Goal: Communication & Community: Connect with others

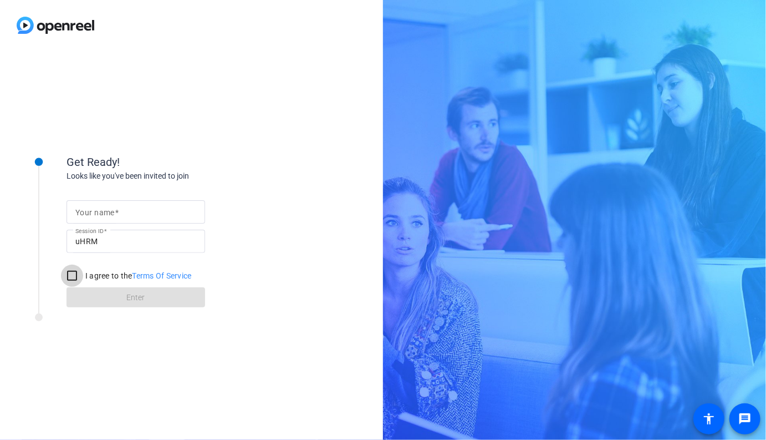
drag, startPoint x: 73, startPoint y: 275, endPoint x: 83, endPoint y: 276, distance: 10.0
click at [73, 275] on input "I agree to the Terms Of Service" at bounding box center [72, 276] width 22 height 22
checkbox input "true"
click at [120, 215] on input "Your name" at bounding box center [135, 211] width 121 height 13
type input "[PERSON_NAME]"
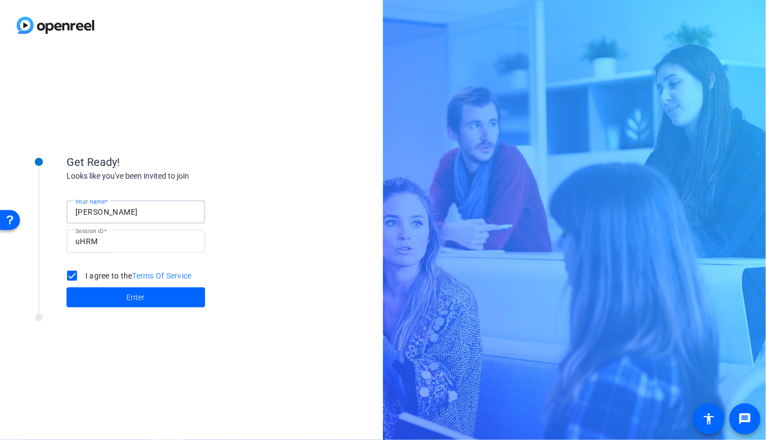
click at [128, 296] on span "Enter" at bounding box center [136, 298] width 18 height 12
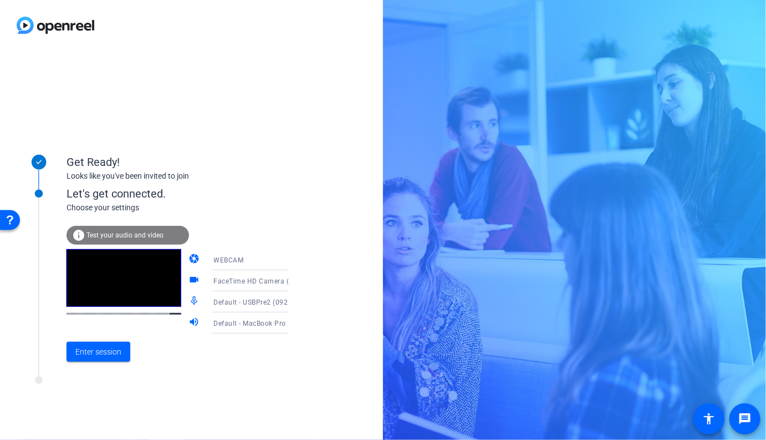
click at [293, 302] on icon at bounding box center [299, 301] width 13 height 13
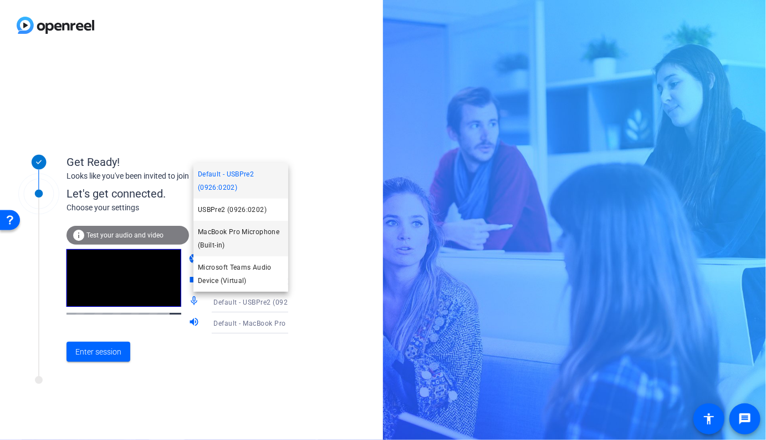
click at [230, 233] on span "MacBook Pro Microphone (Built-in)" at bounding box center [241, 238] width 86 height 27
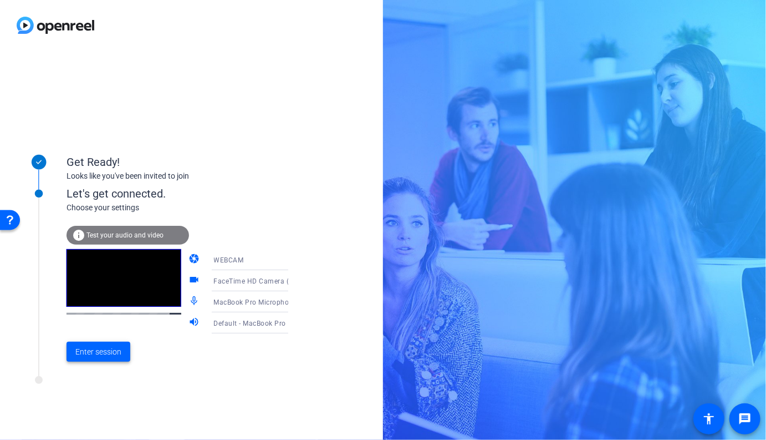
click at [114, 358] on span at bounding box center [99, 351] width 64 height 27
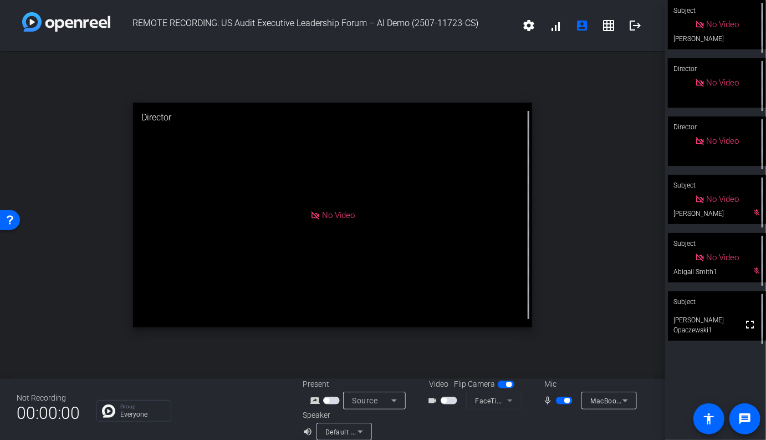
click at [735, 317] on video at bounding box center [717, 315] width 98 height 49
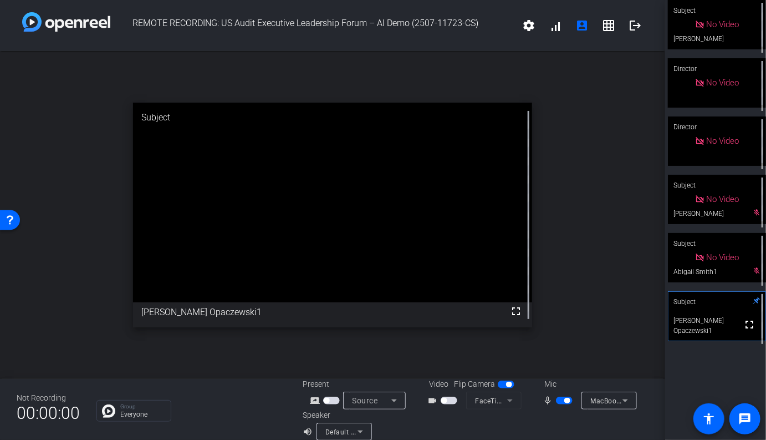
click at [564, 400] on span "button" at bounding box center [564, 401] width 17 height 8
click at [567, 402] on span "button" at bounding box center [564, 401] width 17 height 8
click at [562, 402] on span "button" at bounding box center [564, 401] width 17 height 8
click at [568, 400] on span "button" at bounding box center [564, 401] width 17 height 8
drag, startPoint x: 566, startPoint y: 401, endPoint x: 572, endPoint y: 393, distance: 10.7
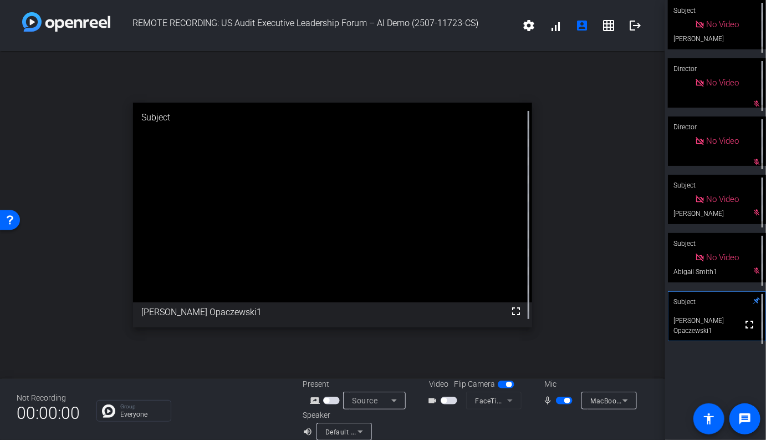
click at [566, 401] on span "button" at bounding box center [568, 401] width 6 height 6
click at [569, 403] on span "button" at bounding box center [564, 401] width 17 height 8
click at [562, 400] on span "button" at bounding box center [564, 401] width 17 height 8
click at [571, 402] on span "button" at bounding box center [564, 401] width 17 height 8
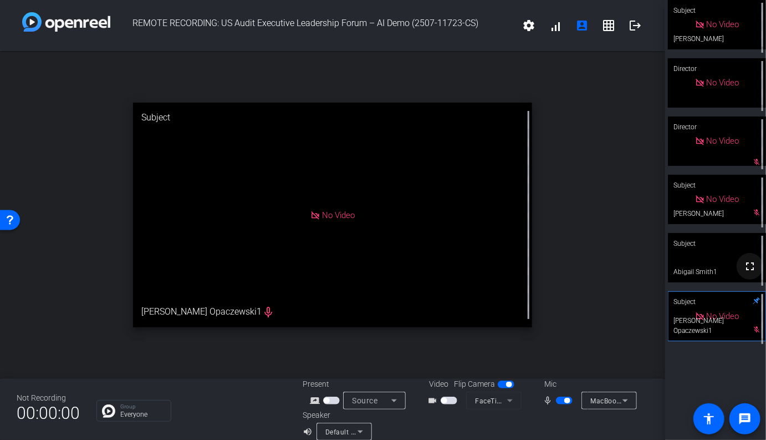
click at [744, 271] on mat-icon "fullscreen" at bounding box center [750, 266] width 13 height 13
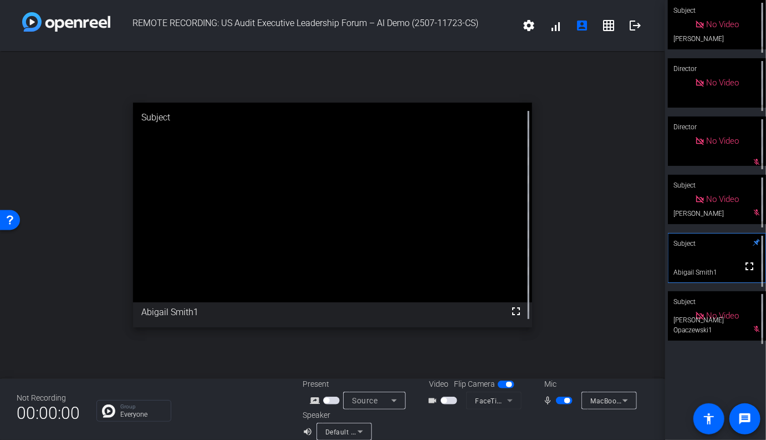
click at [562, 401] on span "button" at bounding box center [564, 401] width 17 height 8
click at [568, 402] on span "button" at bounding box center [564, 401] width 17 height 8
click at [566, 413] on div at bounding box center [562, 424] width 173 height 31
click at [564, 403] on span "button" at bounding box center [564, 401] width 17 height 8
click at [568, 401] on span "button" at bounding box center [564, 401] width 17 height 8
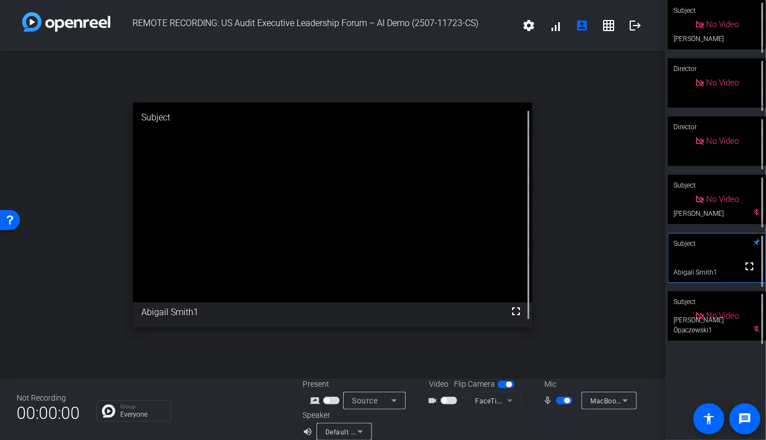
click at [564, 403] on span "button" at bounding box center [564, 401] width 17 height 8
click at [568, 403] on span "button" at bounding box center [564, 401] width 17 height 8
click at [629, 250] on div "open_in_new Subject fullscreen Abigail Smith1" at bounding box center [333, 215] width 666 height 328
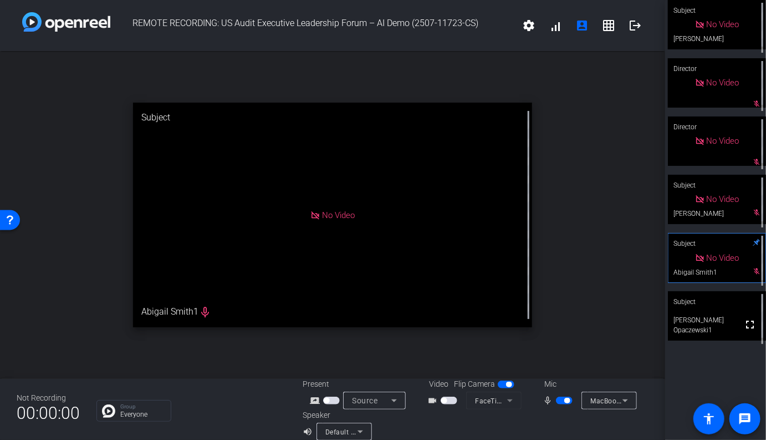
click at [562, 400] on span "button" at bounding box center [564, 401] width 17 height 8
click at [562, 400] on span "button" at bounding box center [560, 401] width 6 height 6
click at [730, 326] on video at bounding box center [717, 315] width 98 height 49
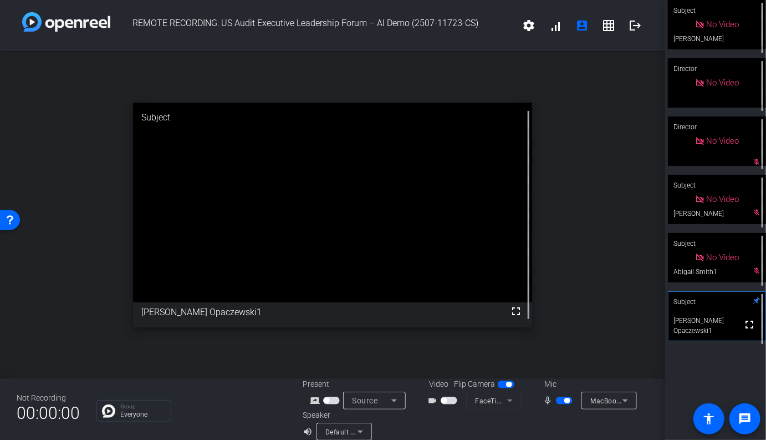
click at [563, 403] on span "button" at bounding box center [564, 401] width 17 height 8
click at [568, 402] on span "button" at bounding box center [564, 401] width 17 height 8
click at [562, 402] on span "button" at bounding box center [564, 401] width 17 height 8
click at [567, 403] on span "button" at bounding box center [564, 401] width 17 height 8
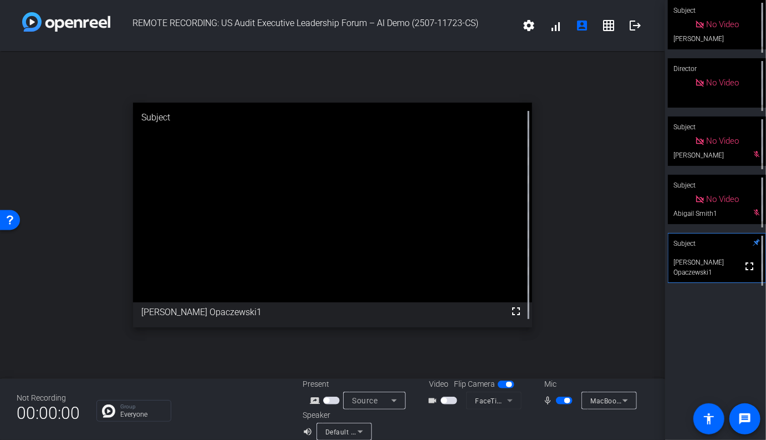
click at [561, 403] on span "button" at bounding box center [564, 401] width 17 height 8
click at [568, 403] on span "button" at bounding box center [564, 401] width 17 height 8
drag, startPoint x: 566, startPoint y: 373, endPoint x: 562, endPoint y: 394, distance: 20.9
click at [565, 374] on div "open_in_new Subject fullscreen [PERSON_NAME] Opaczewski1" at bounding box center [333, 215] width 666 height 328
click at [562, 400] on span "button" at bounding box center [564, 401] width 17 height 8
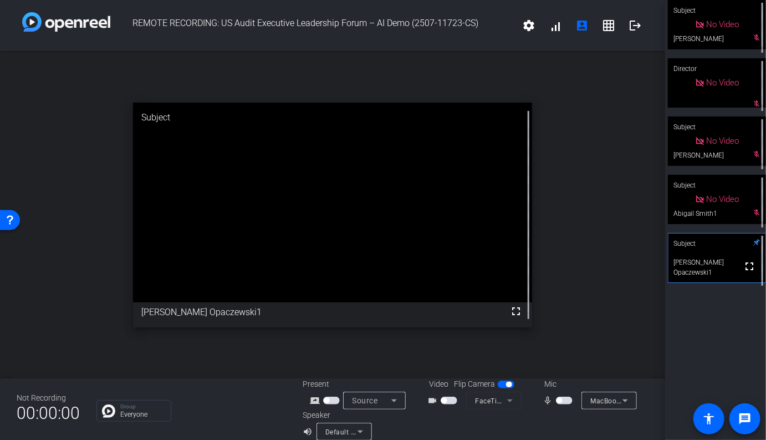
click at [566, 402] on span "button" at bounding box center [564, 401] width 17 height 8
click at [563, 401] on span "button" at bounding box center [564, 401] width 17 height 8
click at [568, 400] on span "button" at bounding box center [564, 401] width 17 height 8
click at [564, 400] on span "button" at bounding box center [564, 401] width 17 height 8
click at [567, 401] on span "button" at bounding box center [564, 401] width 17 height 8
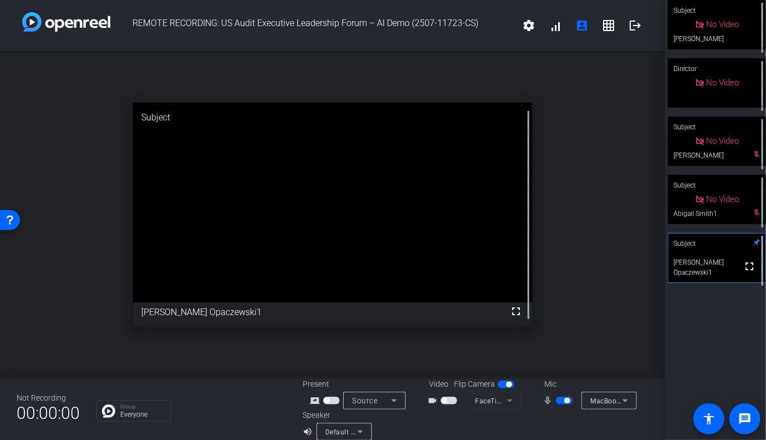
drag, startPoint x: 565, startPoint y: 402, endPoint x: 595, endPoint y: 373, distance: 40.8
click at [567, 400] on span "button" at bounding box center [568, 401] width 6 height 6
click at [568, 403] on span "button" at bounding box center [564, 401] width 17 height 8
click at [622, 336] on div "open_in_new Subject fullscreen [PERSON_NAME] Opaczewski1" at bounding box center [333, 215] width 666 height 328
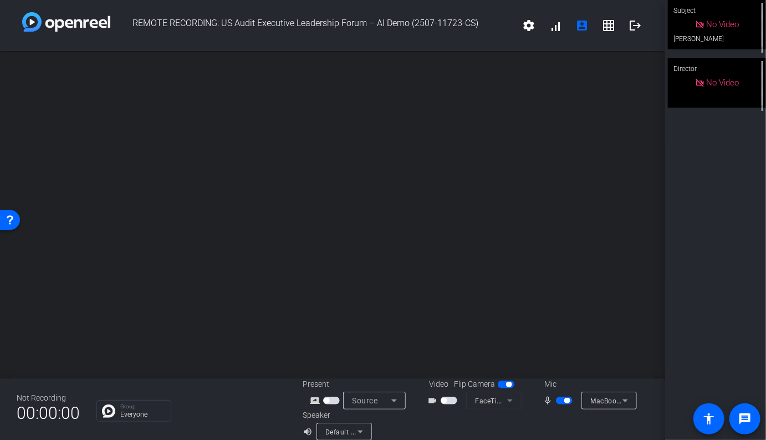
click at [706, 182] on div "Subject No Video [PERSON_NAME] Director No Video" at bounding box center [716, 220] width 101 height 440
